Goal: Information Seeking & Learning: Learn about a topic

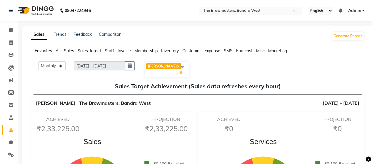
click at [66, 50] on span "Sales" at bounding box center [69, 50] width 10 height 5
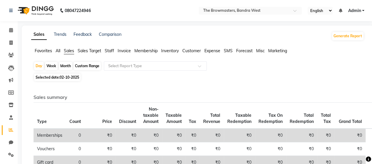
click at [92, 50] on span "Sales Target" at bounding box center [89, 50] width 23 height 5
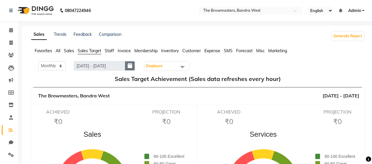
click at [130, 66] on icon "button" at bounding box center [129, 66] width 4 height 0
select select "10"
select select "2025"
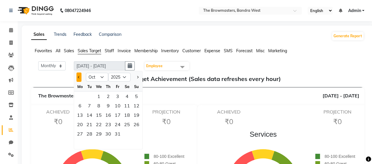
click at [77, 77] on button "Previous month" at bounding box center [78, 77] width 5 height 9
select select "9"
click at [152, 65] on span "Employee" at bounding box center [154, 66] width 16 height 4
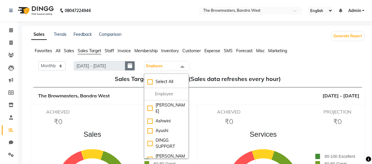
click at [129, 65] on button "button" at bounding box center [130, 65] width 10 height 9
select select "10"
select select "2025"
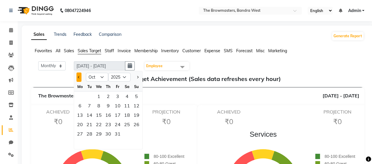
click at [80, 76] on button "Previous month" at bounding box center [78, 77] width 5 height 9
select select "9"
click at [91, 136] on div "30" at bounding box center [89, 133] width 9 height 9
type input "[DATE] - [DATE]"
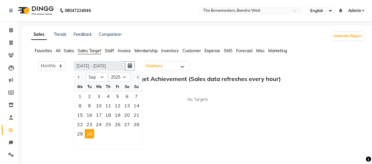
click at [214, 74] on app-target-achievement "Monthly Weekly [DATE] - [DATE] [DATE] Jan Feb Mar Apr May Jun [DATE] Aug Sep Oc…" at bounding box center [197, 81] width 332 height 41
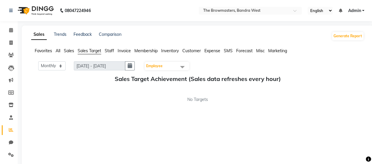
click at [175, 67] on span "Employee" at bounding box center [166, 66] width 44 height 8
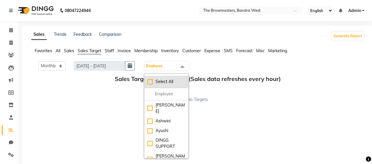
click at [150, 82] on div "Select All" at bounding box center [166, 82] width 38 height 6
checkbox input "true"
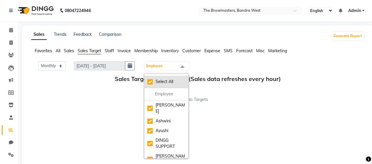
checkbox input "true"
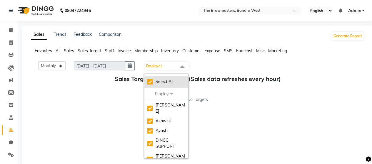
checkbox input "true"
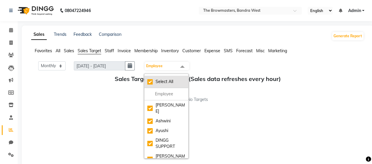
checkbox input "true"
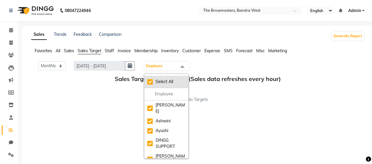
checkbox input "true"
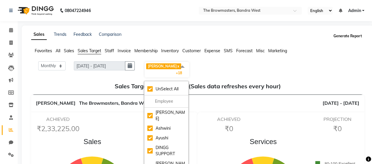
click at [345, 37] on button "Generate Report" at bounding box center [347, 36] width 31 height 8
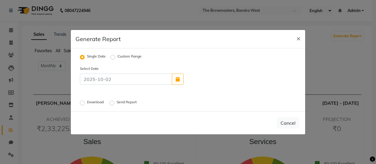
click at [117, 57] on label "Custom Range" at bounding box center [129, 57] width 24 height 7
click at [112, 57] on input "Custom Range" at bounding box center [114, 57] width 4 height 4
radio input "true"
select select "10"
select select "2025"
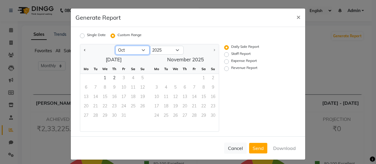
click at [129, 48] on select "Jan Feb Mar Apr May Jun [DATE] Aug Sep Oct" at bounding box center [132, 50] width 34 height 9
select select "9"
click at [115, 46] on select "Jan Feb Mar Apr May Jun [DATE] Aug Sep Oct" at bounding box center [132, 50] width 34 height 9
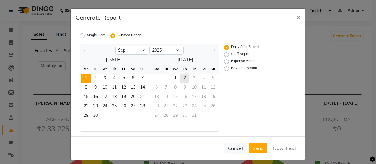
click at [81, 76] on span "1" at bounding box center [85, 78] width 9 height 9
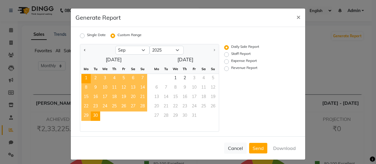
click at [94, 117] on span "30" at bounding box center [95, 116] width 9 height 9
click at [231, 54] on label "Staff Report" at bounding box center [240, 54] width 19 height 7
click at [225, 54] on input "Staff Report" at bounding box center [227, 55] width 4 height 4
radio input "true"
click at [275, 146] on button "Download" at bounding box center [285, 148] width 30 height 11
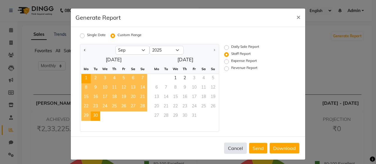
click at [233, 147] on button "Cancel" at bounding box center [235, 148] width 23 height 11
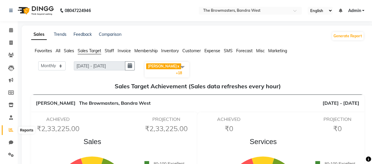
click at [11, 129] on icon at bounding box center [11, 130] width 4 height 4
click at [10, 115] on icon at bounding box center [11, 117] width 4 height 4
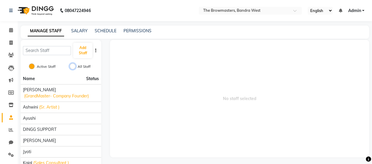
click at [73, 68] on input "All Staff" at bounding box center [73, 66] width 6 height 6
radio input "true"
radio input "false"
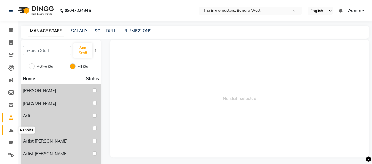
click at [10, 129] on icon at bounding box center [11, 130] width 4 height 4
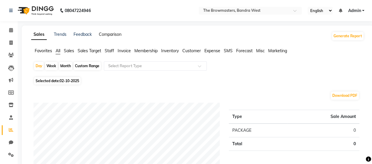
click at [115, 35] on link "Comparison" at bounding box center [110, 34] width 23 height 5
select select "single_date"
select select "single_date_dash"
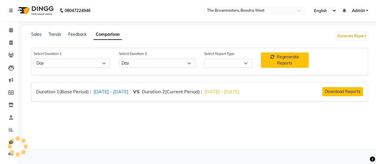
select select "comparison_report"
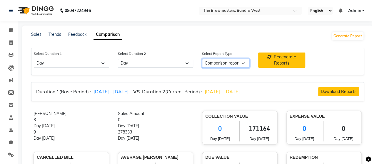
click at [234, 62] on select "Comparison report Business level retention Staff level retention" at bounding box center [225, 63] width 47 height 9
click at [53, 35] on link "Trends" at bounding box center [54, 34] width 13 height 5
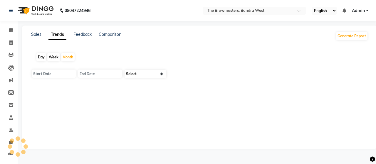
type input "01-10-2025"
type input "[DATE]"
select select "by_client"
click at [36, 34] on link "Sales" at bounding box center [36, 34] width 10 height 5
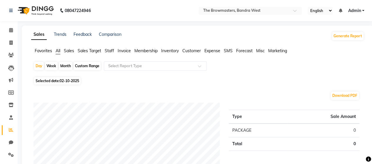
click at [92, 50] on span "Sales Target" at bounding box center [89, 50] width 23 height 5
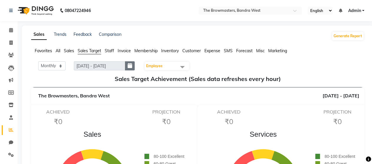
click at [132, 62] on button "button" at bounding box center [130, 65] width 10 height 9
select select "10"
select select "2025"
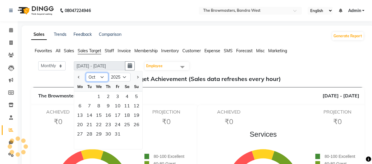
click at [88, 77] on select "Jan Feb Mar Apr May Jun [DATE] Aug Sep Oct Nov Dec" at bounding box center [97, 77] width 22 height 9
select select "9"
click at [86, 73] on select "Jan Feb Mar Apr May Jun [DATE] Aug Sep Oct Nov Dec" at bounding box center [97, 77] width 22 height 9
click at [90, 134] on div "30" at bounding box center [89, 133] width 9 height 9
type input "[DATE] - [DATE]"
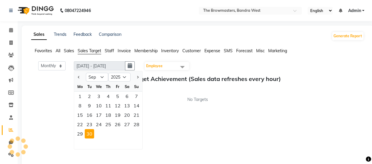
click at [175, 68] on span "Employee" at bounding box center [166, 66] width 44 height 8
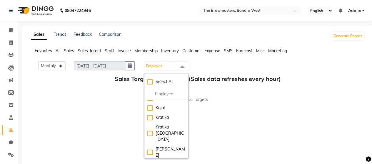
scroll to position [76, 0]
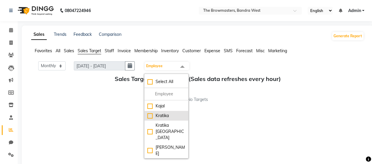
click at [151, 113] on div "Kratika" at bounding box center [166, 116] width 38 height 6
checkbox input "true"
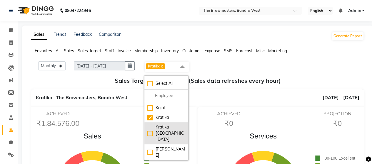
click at [152, 124] on div "Kratika [GEOGRAPHIC_DATA]" at bounding box center [166, 133] width 38 height 19
checkbox input "true"
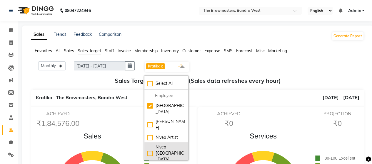
scroll to position [135, 0]
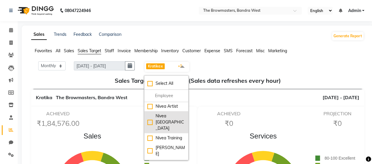
click at [152, 113] on div "Nivea [GEOGRAPHIC_DATA]" at bounding box center [166, 122] width 38 height 19
checkbox input "true"
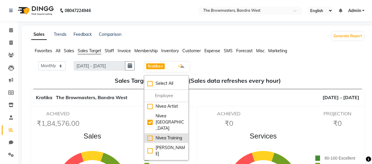
click at [152, 135] on div "Nivea Training" at bounding box center [166, 138] width 38 height 6
checkbox input "true"
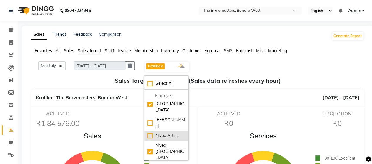
click at [152, 133] on div "Nivea Artist" at bounding box center [166, 136] width 38 height 6
checkbox input "true"
click at [95, 80] on h5 "Sales Target Achievement (Sales data refreshes every hour)" at bounding box center [197, 80] width 323 height 7
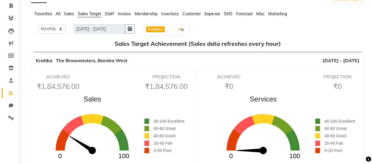
scroll to position [0, 0]
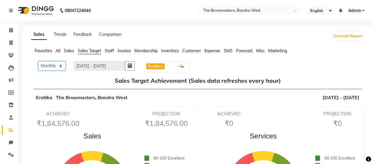
click at [60, 65] on select "Monthly Weekly" at bounding box center [51, 65] width 27 height 9
click at [38, 61] on select "Monthly Weekly" at bounding box center [51, 65] width 27 height 9
click at [70, 51] on span "Sales" at bounding box center [69, 50] width 10 height 5
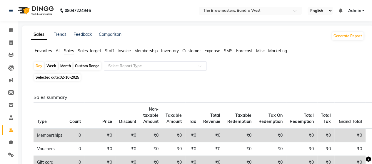
click at [64, 65] on div "Month" at bounding box center [66, 66] width 14 height 8
select select "10"
select select "2025"
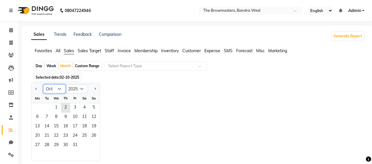
click at [61, 90] on select "Jan Feb Mar Apr May Jun [DATE] Aug Sep Oct Nov Dec" at bounding box center [54, 89] width 22 height 9
select select "9"
click at [43, 85] on select "Jan Feb Mar Apr May Jun [DATE] Aug Sep Oct Nov Dec" at bounding box center [54, 89] width 22 height 9
click at [49, 145] on span "30" at bounding box center [46, 145] width 9 height 9
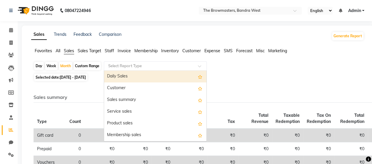
click at [147, 65] on input "text" at bounding box center [149, 66] width 85 height 6
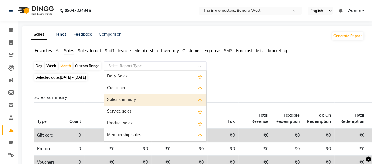
click at [125, 101] on div "Sales summary" at bounding box center [155, 100] width 102 height 12
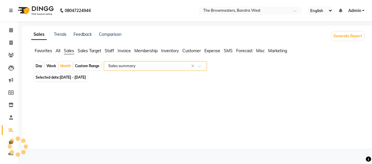
select select "full_report"
select select "csv"
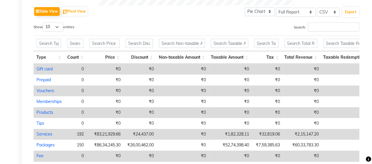
scroll to position [275, 0]
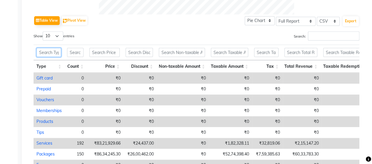
click at [53, 50] on input "text" at bounding box center [48, 52] width 25 height 9
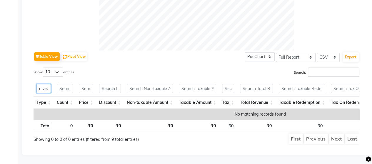
scroll to position [0, 1]
type input "nivea"
click at [53, 52] on button "Table View" at bounding box center [47, 56] width 26 height 9
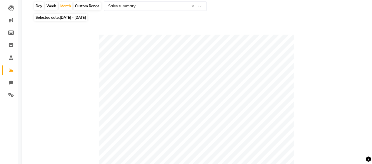
scroll to position [41, 0]
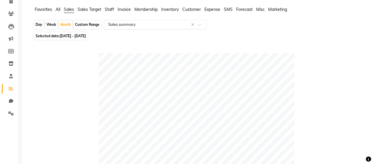
click at [169, 24] on input "text" at bounding box center [149, 25] width 85 height 6
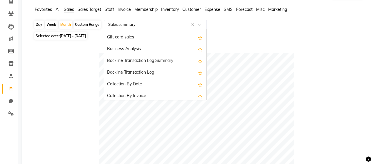
scroll to position [141, 0]
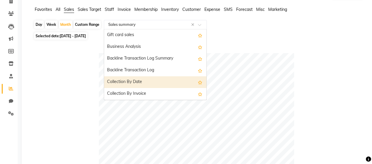
click at [127, 78] on div "Collection By Date" at bounding box center [155, 82] width 102 height 12
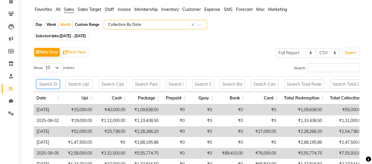
click at [47, 86] on input "text" at bounding box center [47, 84] width 23 height 9
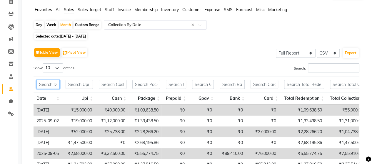
scroll to position [0, 0]
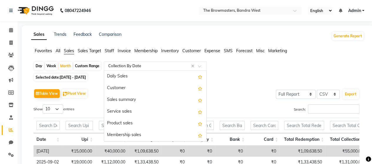
click at [197, 67] on div at bounding box center [155, 66] width 102 height 6
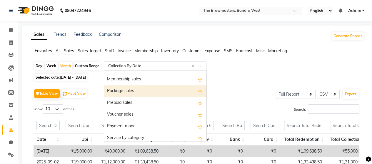
click at [127, 90] on div "Package sales" at bounding box center [155, 91] width 102 height 12
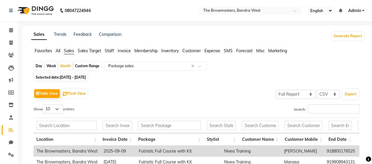
click at [90, 65] on div "Custom Range" at bounding box center [86, 66] width 27 height 8
select select "9"
select select "2025"
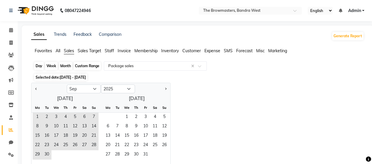
click at [90, 65] on div "Custom Range" at bounding box center [86, 66] width 27 height 8
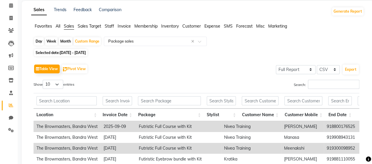
scroll to position [59, 0]
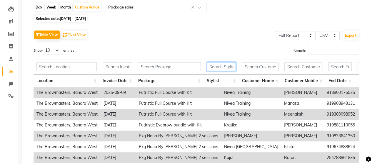
click at [224, 67] on input "text" at bounding box center [220, 66] width 29 height 9
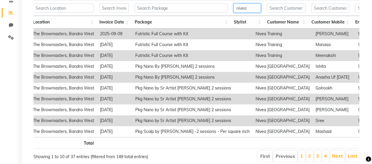
scroll to position [0, 0]
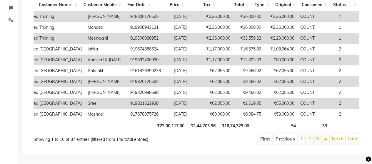
type input "nivea"
click at [308, 135] on li "2" at bounding box center [309, 139] width 7 height 11
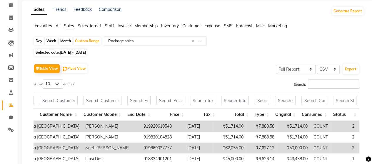
click at [87, 25] on span "Sales Target" at bounding box center [89, 25] width 23 height 5
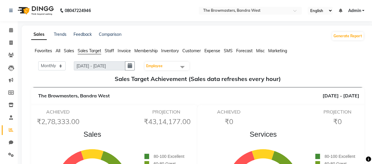
click at [166, 65] on span "Employee" at bounding box center [166, 66] width 44 height 8
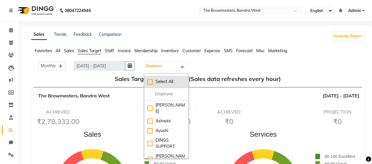
click at [150, 83] on div "Select All" at bounding box center [166, 82] width 38 height 6
checkbox input "true"
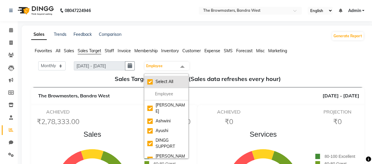
checkbox input "true"
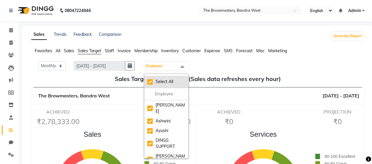
checkbox input "true"
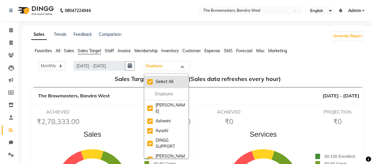
checkbox input "true"
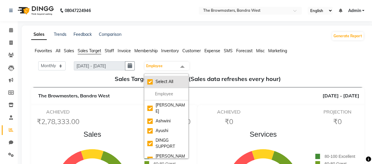
checkbox input "true"
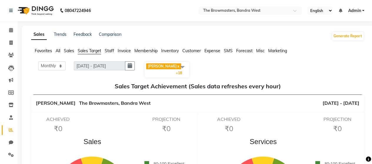
click at [182, 65] on span at bounding box center [182, 66] width 12 height 11
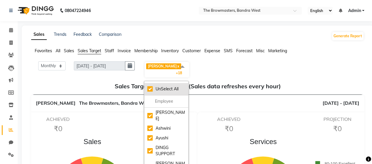
click at [151, 92] on div "UnSelect All" at bounding box center [166, 89] width 38 height 6
checkbox input "false"
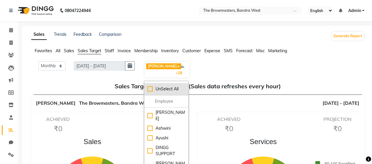
checkbox input "false"
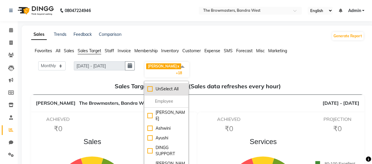
checkbox input "false"
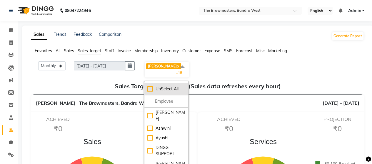
checkbox input "false"
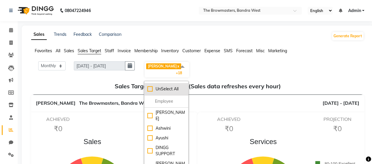
checkbox input "false"
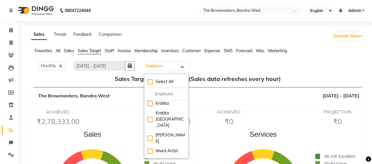
scroll to position [117, 0]
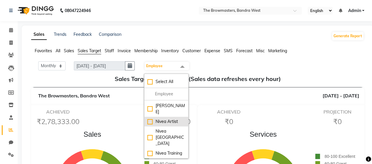
click at [150, 119] on div "Nivea Artist" at bounding box center [166, 122] width 38 height 6
checkbox input "true"
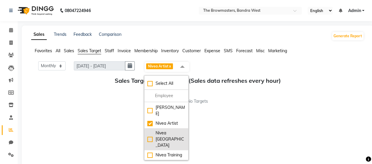
click at [150, 130] on div "Nivea [GEOGRAPHIC_DATA]" at bounding box center [166, 139] width 38 height 19
checkbox input "true"
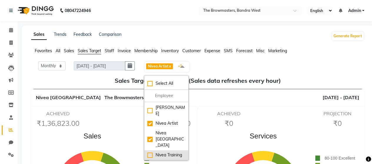
click at [151, 152] on div "Nivea Training" at bounding box center [166, 155] width 38 height 6
checkbox input "true"
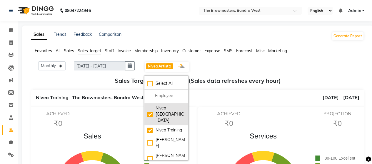
scroll to position [147, 0]
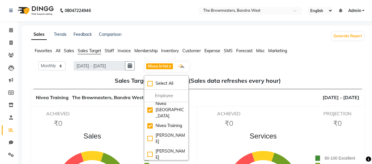
click at [233, 64] on div "Monthly Weekly [DATE] - [DATE] Nivea Artist x Nivea [GEOGRAPHIC_DATA] x Nivea T…" at bounding box center [197, 66] width 328 height 11
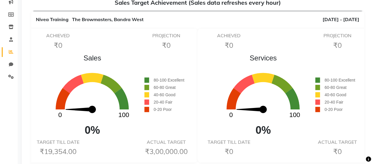
scroll to position [0, 0]
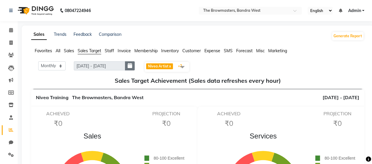
click at [130, 66] on icon "button" at bounding box center [129, 66] width 4 height 0
select select "10"
select select "2025"
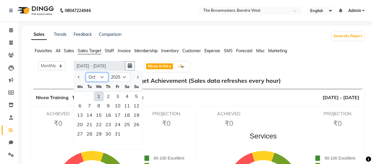
click at [101, 76] on select "Jan Feb Mar Apr May Jun [DATE] Aug Sep Oct Nov Dec" at bounding box center [97, 77] width 22 height 9
select select "9"
click at [86, 73] on select "Jan Feb Mar Apr May Jun [DATE] Aug Sep Oct Nov Dec" at bounding box center [97, 77] width 22 height 9
click at [92, 132] on div "30" at bounding box center [89, 133] width 9 height 9
type input "[DATE] - [DATE]"
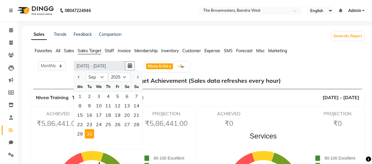
click at [194, 91] on div "Nivea Training The Browmasters, [GEOGRAPHIC_DATA] [DATE] - [DATE]" at bounding box center [197, 97] width 332 height 17
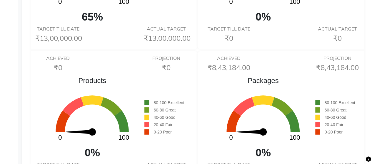
scroll to position [738, 0]
